Goal: Task Accomplishment & Management: Complete application form

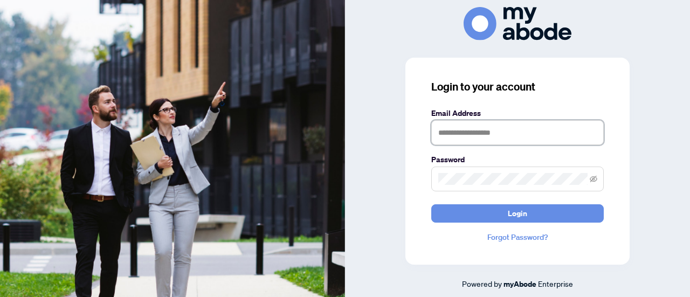
click at [452, 125] on input "text" at bounding box center [517, 132] width 172 height 25
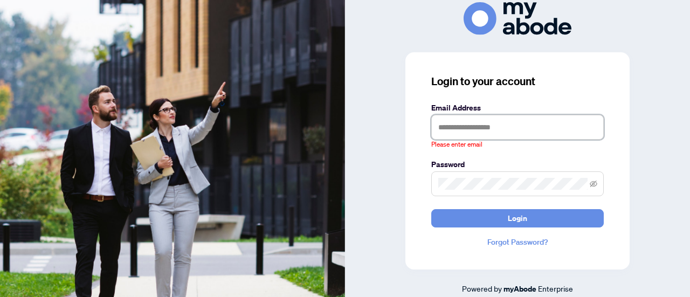
click at [485, 126] on input "text" at bounding box center [517, 127] width 172 height 25
type input "**********"
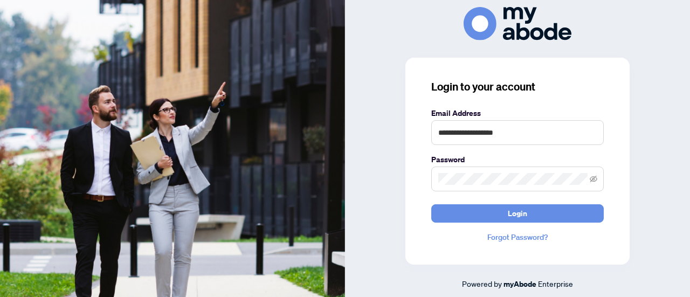
click at [470, 188] on span at bounding box center [517, 179] width 172 height 25
click at [431, 204] on button "Login" at bounding box center [517, 213] width 172 height 18
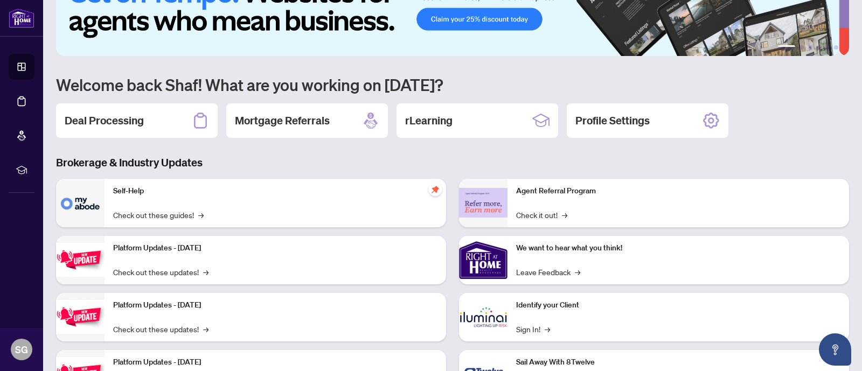
scroll to position [43, 0]
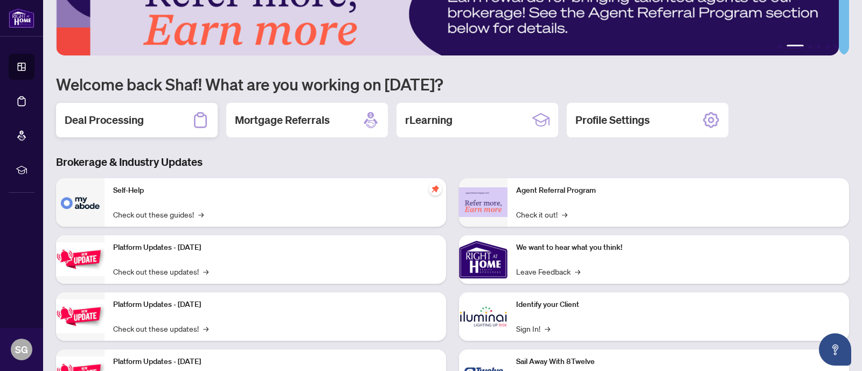
click at [128, 129] on div "Deal Processing" at bounding box center [137, 120] width 162 height 34
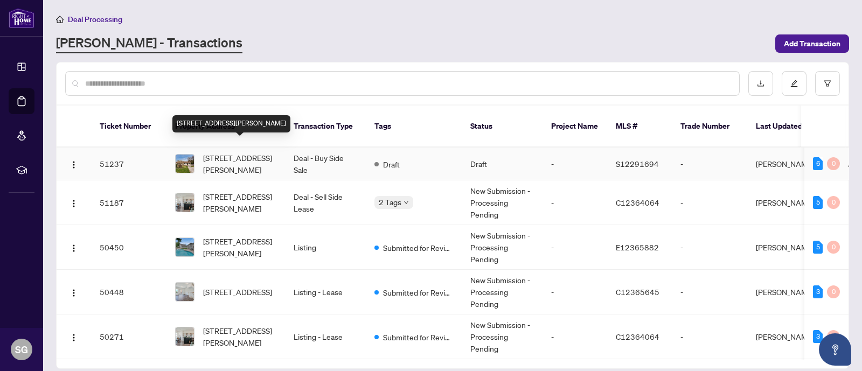
click at [252, 156] on span "230 Elizabeth St, Midland, Ontario L4R 1Y4, Canada" at bounding box center [239, 164] width 73 height 24
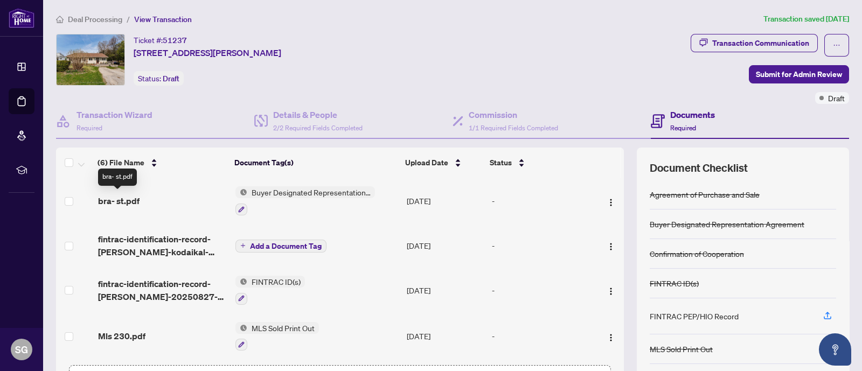
click at [119, 196] on span "bra- st.pdf" at bounding box center [119, 201] width 42 height 13
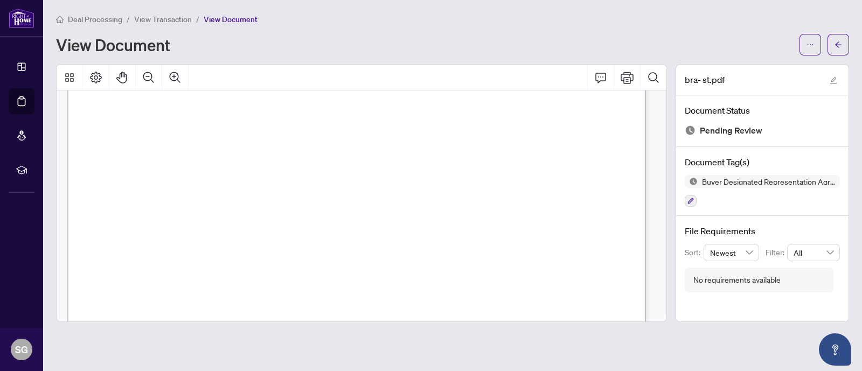
scroll to position [151, 0]
click at [842, 37] on span "button" at bounding box center [839, 44] width 8 height 17
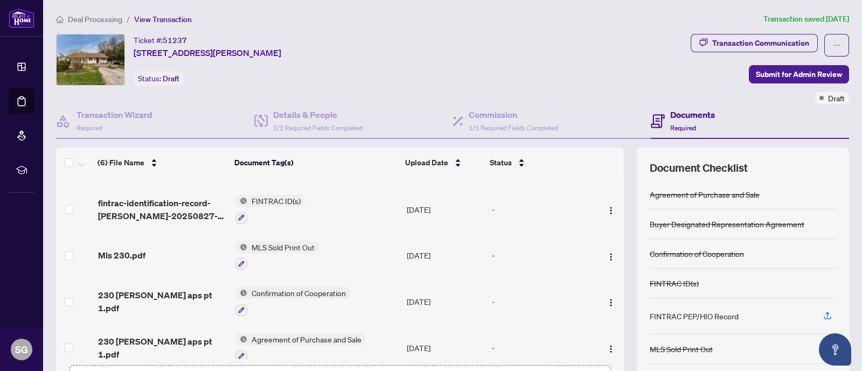
scroll to position [92, 0]
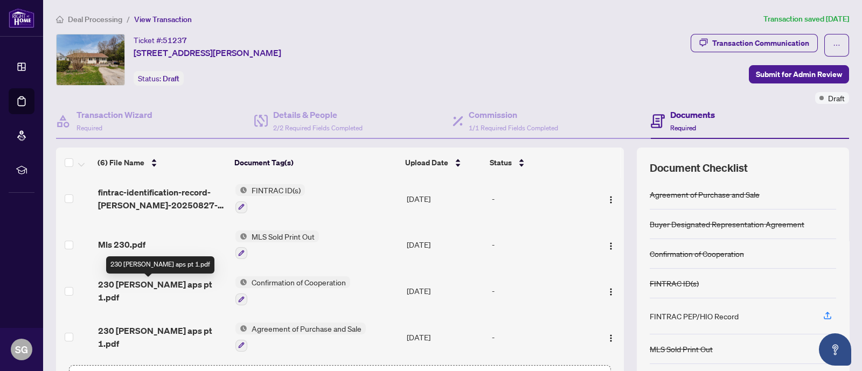
click at [150, 287] on span "230 Elizabeth aps pt 1.pdf" at bounding box center [162, 291] width 129 height 26
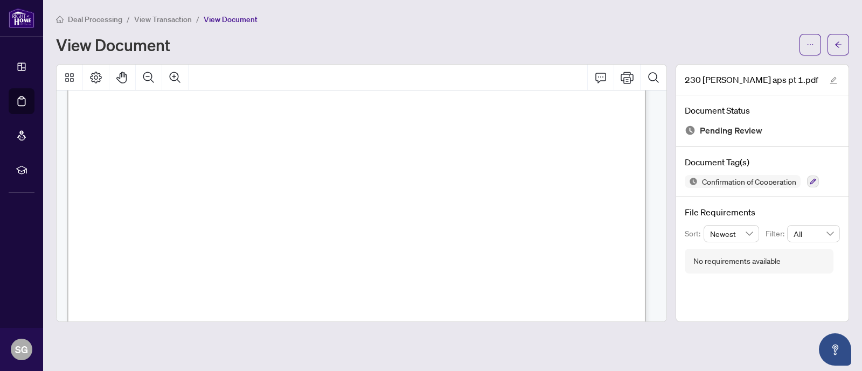
scroll to position [899, 0]
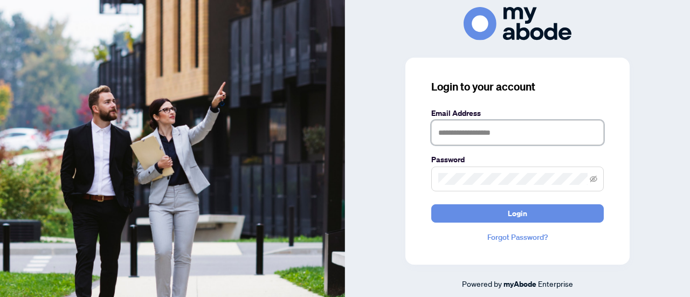
click at [539, 128] on input "text" at bounding box center [517, 132] width 172 height 25
type input "**********"
click at [431, 204] on button "Login" at bounding box center [517, 213] width 172 height 18
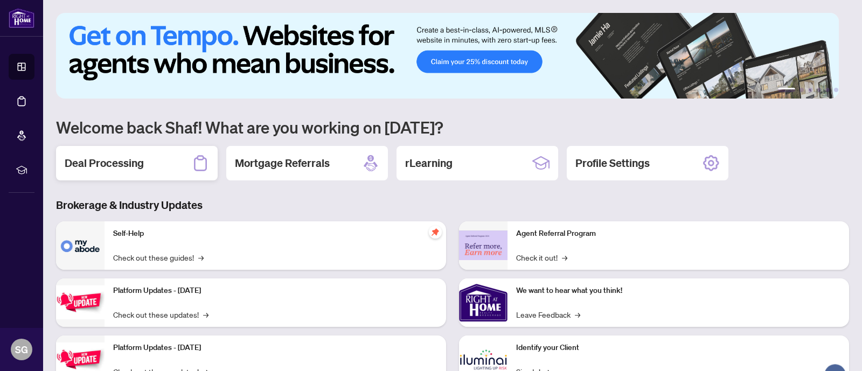
click at [120, 158] on h2 "Deal Processing" at bounding box center [104, 163] width 79 height 15
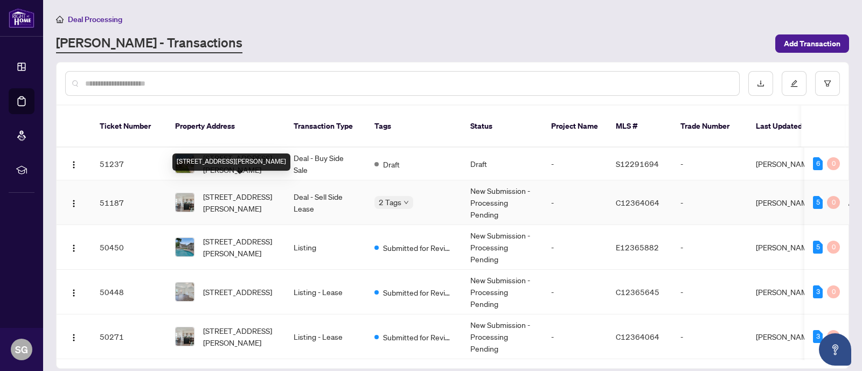
click at [241, 192] on span "[STREET_ADDRESS][PERSON_NAME]" at bounding box center [239, 203] width 73 height 24
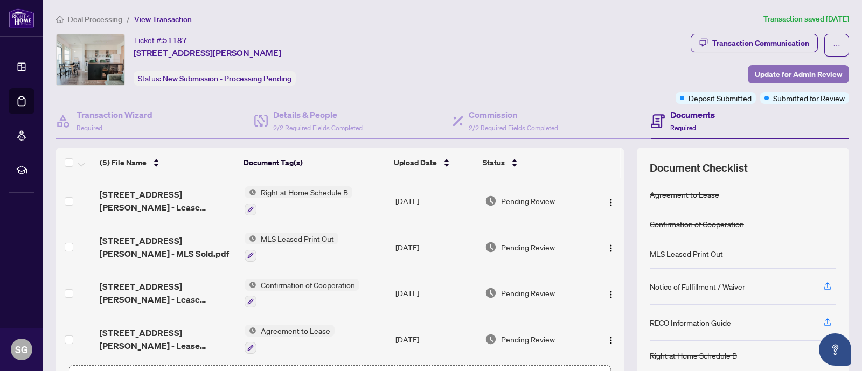
click at [798, 71] on span "Update for Admin Review" at bounding box center [798, 74] width 87 height 17
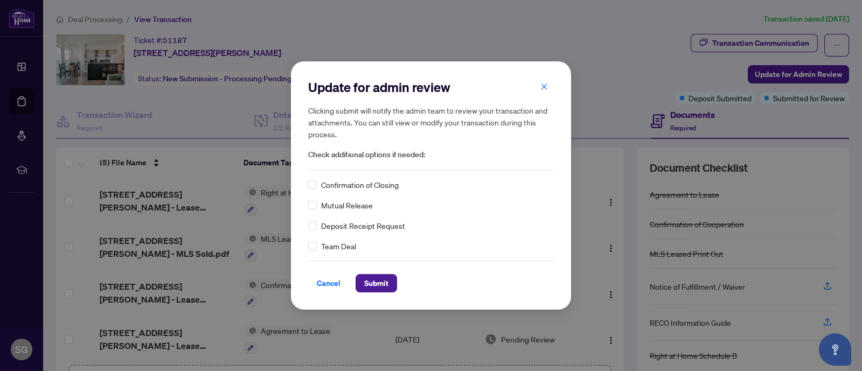
click at [356, 186] on span "Confirmation of Closing" at bounding box center [360, 185] width 78 height 12
click at [386, 289] on span "Submit" at bounding box center [376, 283] width 24 height 17
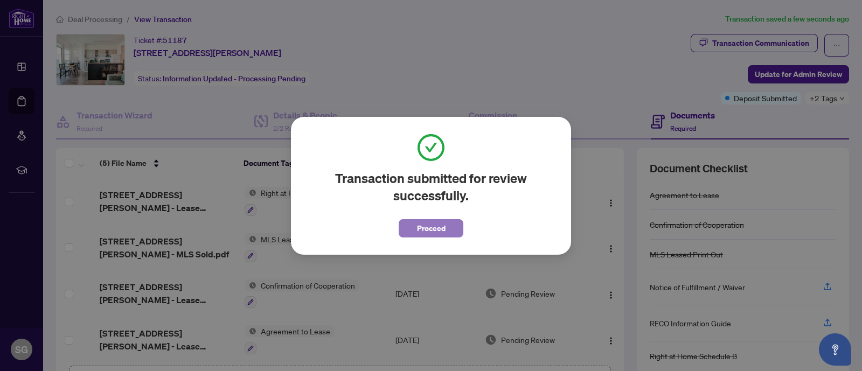
click at [421, 232] on span "Proceed" at bounding box center [431, 228] width 29 height 17
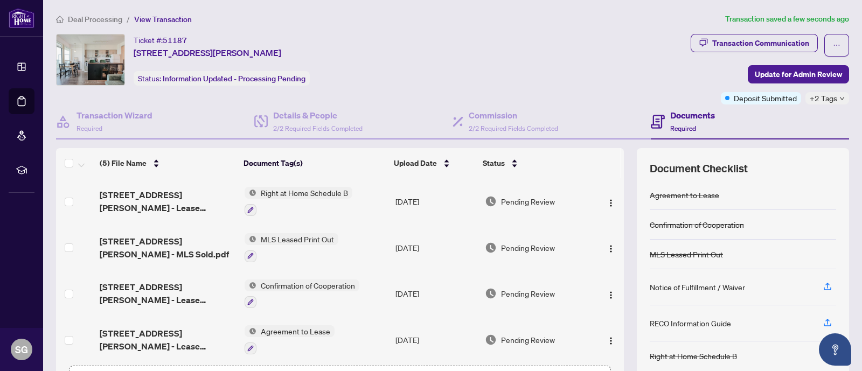
scroll to position [46, 0]
